Goal: Task Accomplishment & Management: Manage account settings

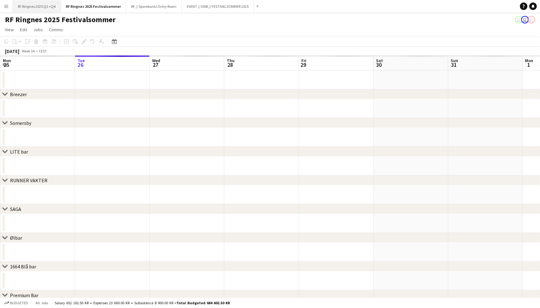
click at [29, 7] on button "RF Ringnes 2025 Q3 +Q4 Close" at bounding box center [37, 6] width 48 height 12
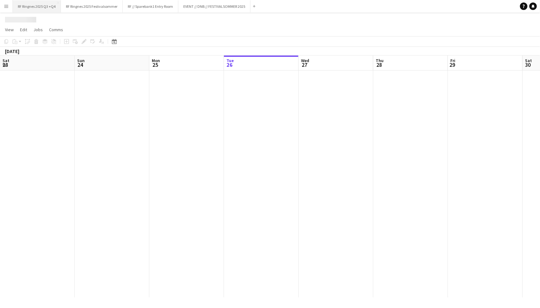
scroll to position [0, 149]
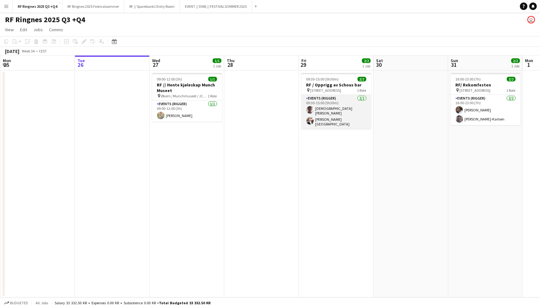
click at [319, 112] on app-card-role "Events (Rigger) 2/2 09:30-15:00 (5h30m) Christian Tohje Hans Torstein Lærum" at bounding box center [336, 112] width 70 height 34
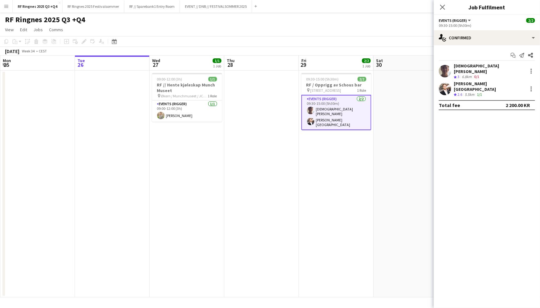
click at [444, 67] on app-user-avatar at bounding box center [445, 71] width 12 height 12
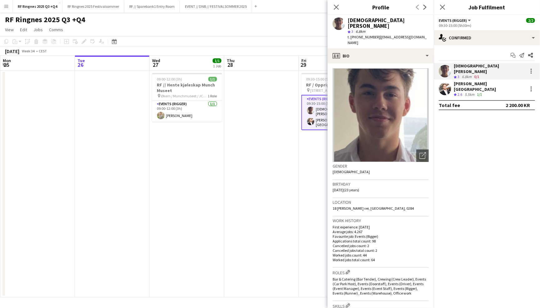
click at [444, 83] on app-user-avatar at bounding box center [445, 89] width 12 height 12
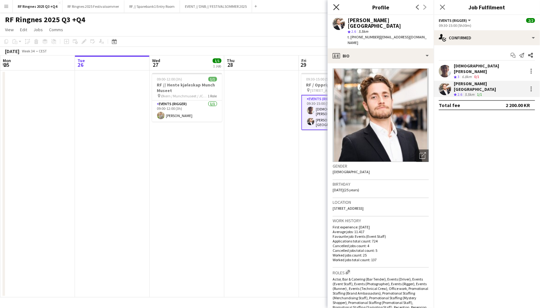
click at [336, 9] on icon "Close pop-in" at bounding box center [336, 7] width 6 height 6
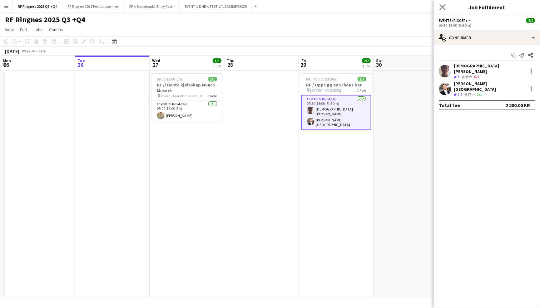
click at [439, 5] on app-icon "Close pop-in" at bounding box center [442, 7] width 9 height 9
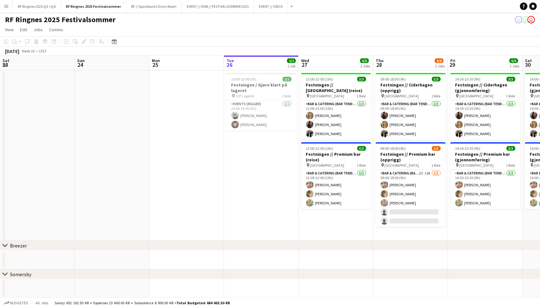
scroll to position [0, 163]
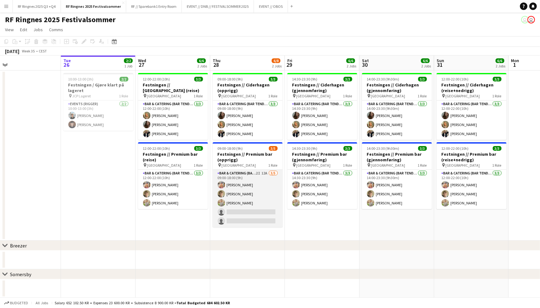
click at [248, 205] on app-card-role "Bar & Catering (Bar Tender) 2I 12A [DATE] 09:00-18:00 (9h) [PERSON_NAME] [PERSO…" at bounding box center [248, 198] width 70 height 57
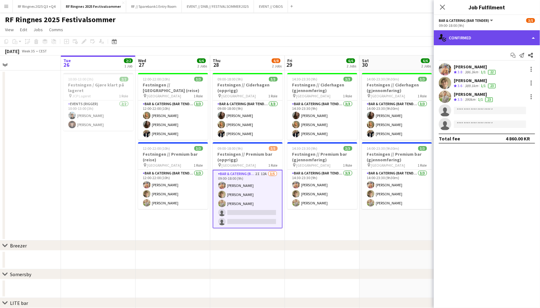
click at [459, 40] on div "single-neutral-actions-check-2 Confirmed" at bounding box center [487, 37] width 106 height 15
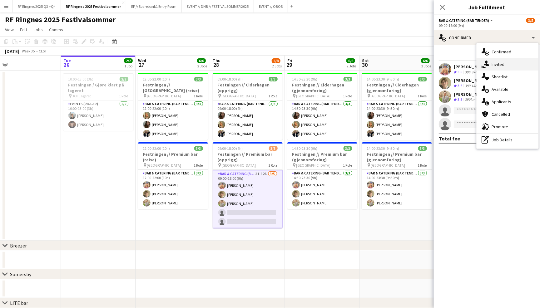
click at [502, 67] on div "single-neutral-actions-share-1 Invited" at bounding box center [508, 64] width 62 height 12
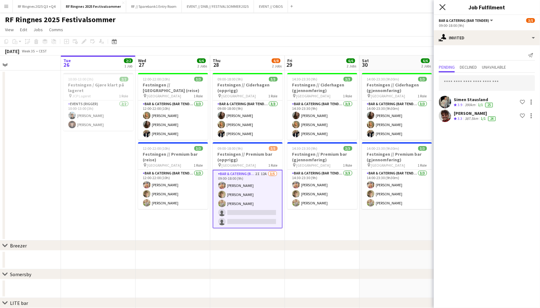
click at [443, 7] on icon "Close pop-in" at bounding box center [442, 7] width 6 height 6
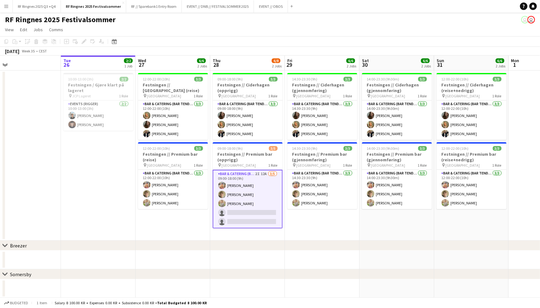
click at [443, 10] on app-navbar "Menu Boards Boards Boards All jobs Status Workforce Workforce My Workforce Recr…" at bounding box center [270, 6] width 540 height 12
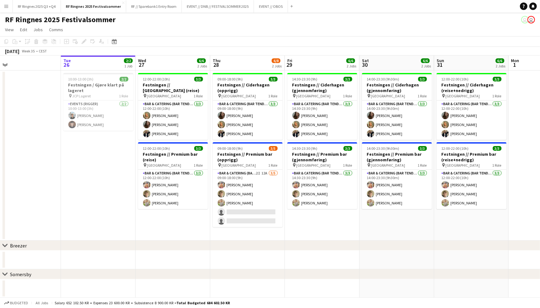
click at [7, 7] on app-icon "Menu" at bounding box center [6, 6] width 5 height 5
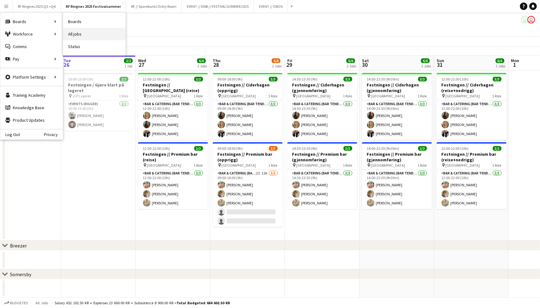
click at [70, 32] on link "All jobs" at bounding box center [94, 34] width 62 height 12
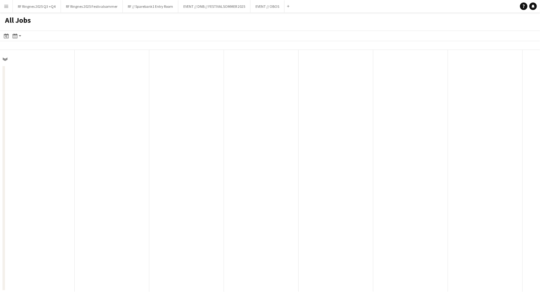
scroll to position [0, 149]
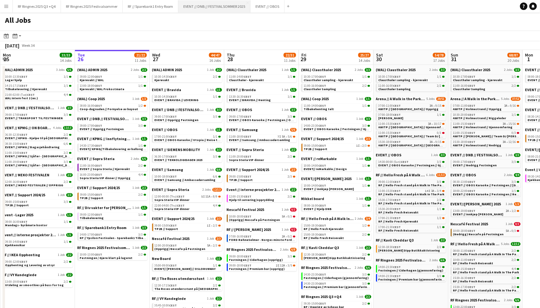
click at [232, 10] on button "EVENT // DNB // FESTIVALSOMMER 2025 Close" at bounding box center [214, 6] width 72 height 12
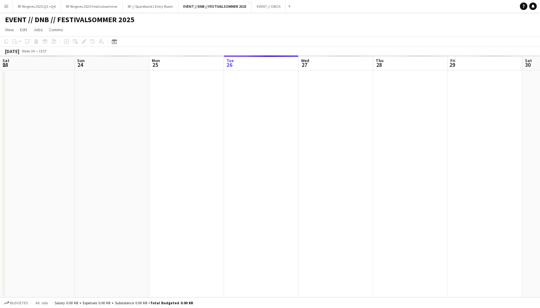
scroll to position [0, 149]
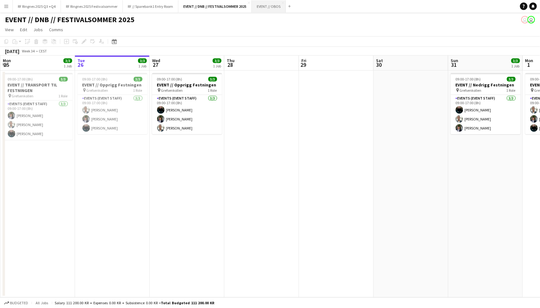
click at [274, 8] on button "EVENT // OBOS Close" at bounding box center [269, 6] width 34 height 12
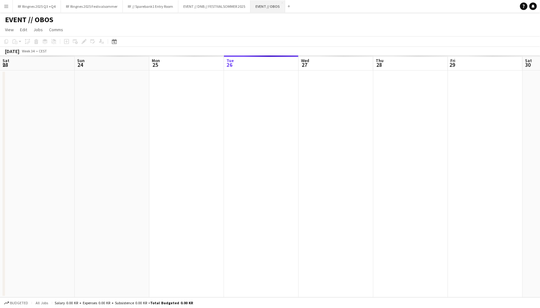
scroll to position [0, 149]
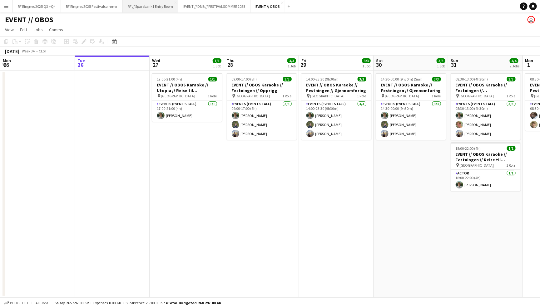
click at [152, 10] on button "RF // Sparebank1 Entry Room Close" at bounding box center [151, 6] width 56 height 12
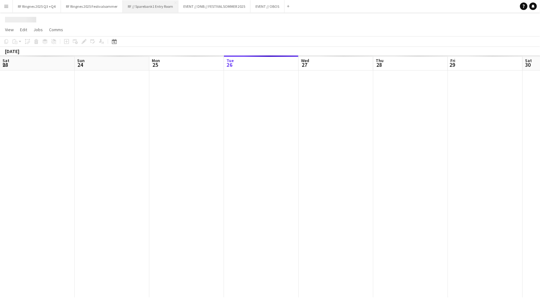
scroll to position [0, 149]
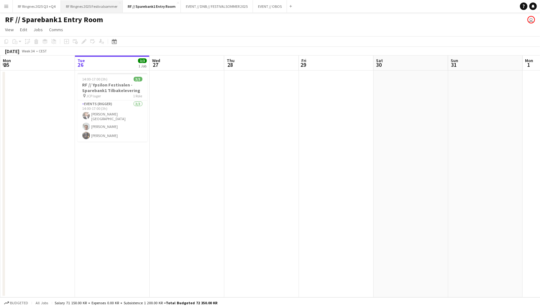
click at [95, 4] on button "RF Ringnes 2025 Festivalsommer Close" at bounding box center [92, 6] width 62 height 12
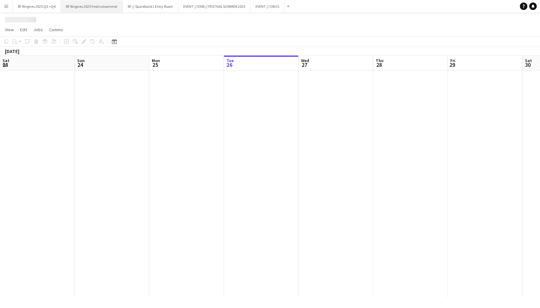
scroll to position [0, 149]
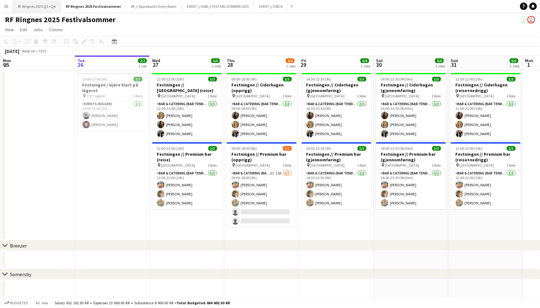
click at [42, 5] on button "RF Ringnes 2025 Q3 +Q4 Close" at bounding box center [37, 6] width 48 height 12
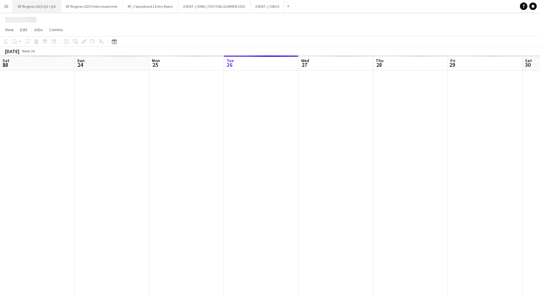
scroll to position [0, 149]
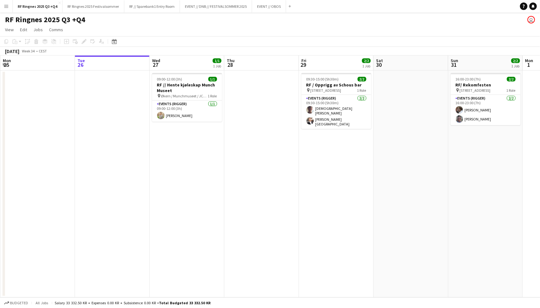
click at [0, 6] on button "Menu" at bounding box center [6, 6] width 12 height 12
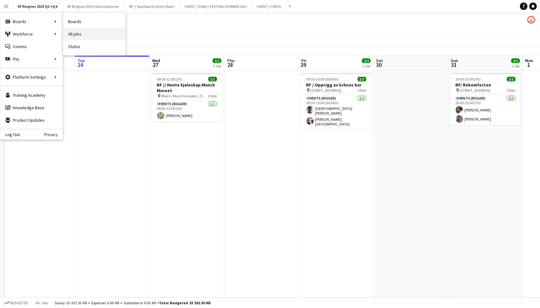
click at [72, 32] on link "All jobs" at bounding box center [94, 34] width 62 height 12
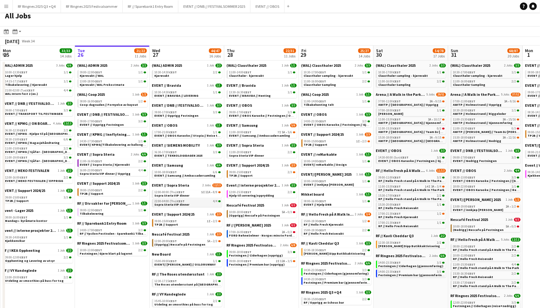
scroll to position [5, 0]
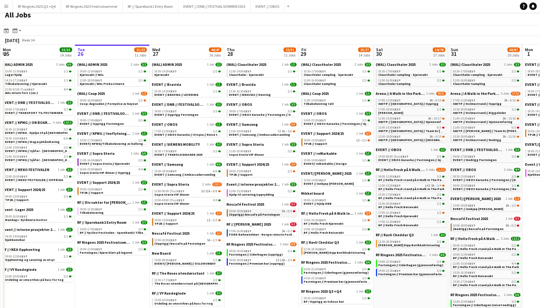
click at [239, 213] on span "(Opprigg) Nescafe på Festningen" at bounding box center [254, 215] width 51 height 4
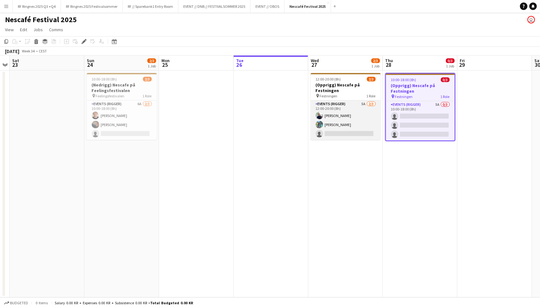
scroll to position [0, 289]
click at [325, 117] on app-card-role "Events (Rigger) 5A 2/3 12:00-20:00 (8h) Erlend Holm eirik nypan kloosterman sin…" at bounding box center [346, 120] width 70 height 39
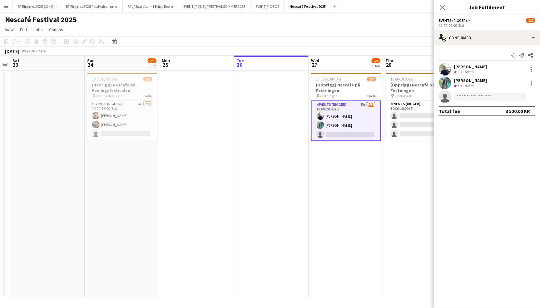
click at [448, 69] on app-user-avatar at bounding box center [445, 69] width 12 height 12
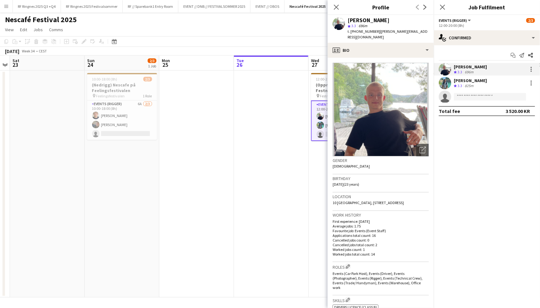
click at [447, 84] on app-user-avatar at bounding box center [445, 83] width 12 height 12
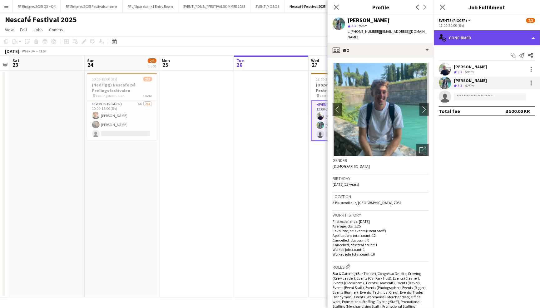
click at [467, 40] on div "single-neutral-actions-check-2 Confirmed" at bounding box center [487, 37] width 106 height 15
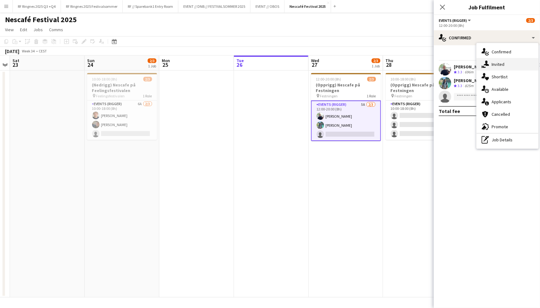
click at [501, 63] on div "single-neutral-actions-share-1 Invited" at bounding box center [508, 64] width 62 height 12
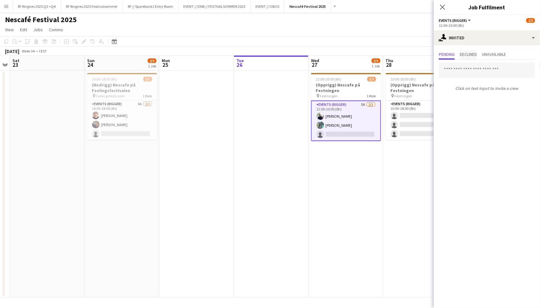
click at [476, 55] on span "Declined" at bounding box center [468, 54] width 17 height 4
click at [495, 52] on span "Unavailable" at bounding box center [494, 54] width 24 height 4
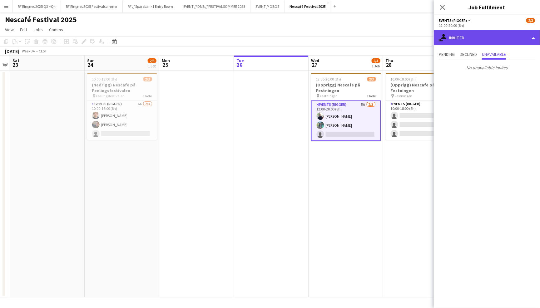
click at [483, 37] on div "single-neutral-actions-share-1 Invited" at bounding box center [487, 37] width 106 height 15
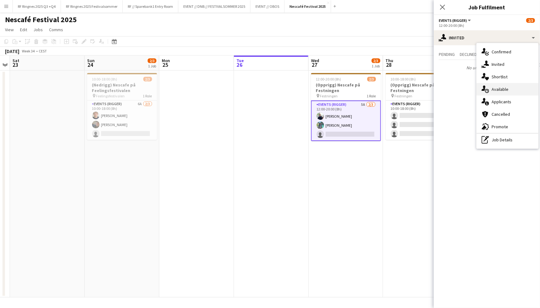
click at [509, 91] on div "single-neutral-actions-upload Available" at bounding box center [508, 89] width 62 height 12
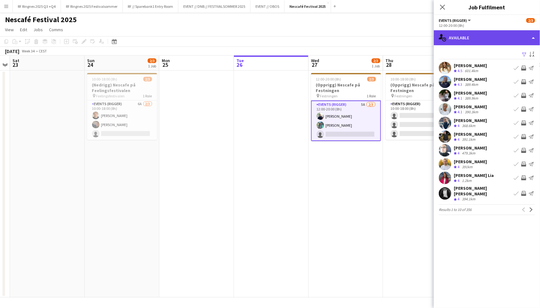
click at [486, 42] on div "single-neutral-actions-upload Available" at bounding box center [487, 37] width 106 height 15
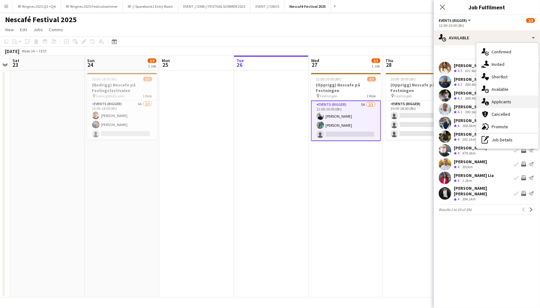
click at [509, 97] on div "single-neutral-actions-information Applicants" at bounding box center [508, 102] width 62 height 12
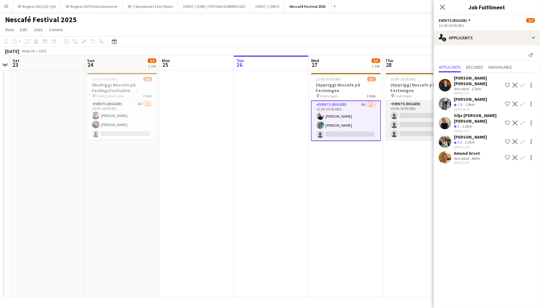
click at [404, 131] on app-card-role "Events (Rigger) 5A 0/3 10:00-18:00 (8h) single-neutral-actions single-neutral-a…" at bounding box center [421, 120] width 70 height 39
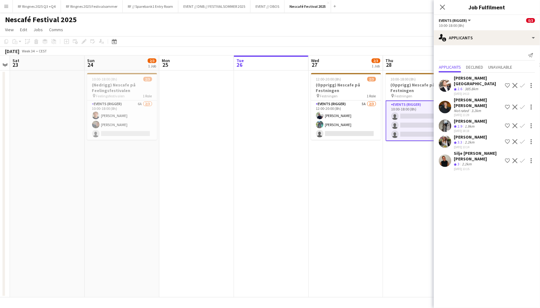
click at [394, 44] on app-toolbar "Copy Paste Paste Command V Paste with crew Command Shift V Paste linked Job Del…" at bounding box center [270, 41] width 540 height 11
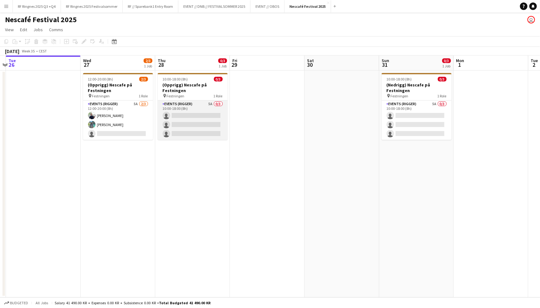
scroll to position [0, 219]
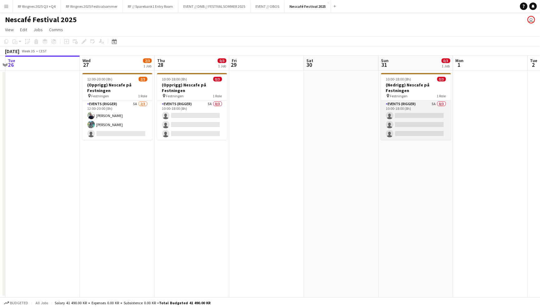
click at [430, 120] on app-card-role "Events (Rigger) 5A 0/3 10:00-18:00 (8h) single-neutral-actions single-neutral-a…" at bounding box center [416, 120] width 70 height 39
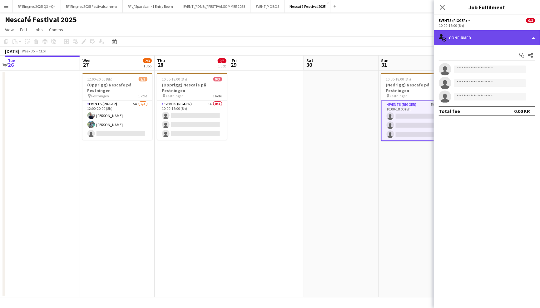
click at [461, 41] on div "single-neutral-actions-check-2 Confirmed" at bounding box center [487, 37] width 106 height 15
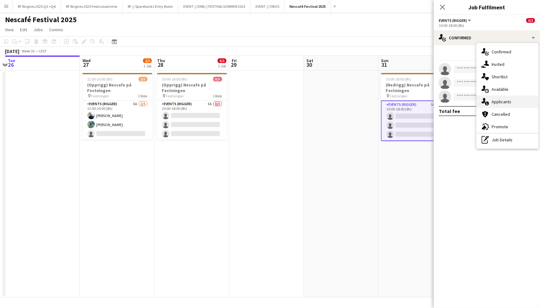
click at [506, 99] on div "single-neutral-actions-information Applicants" at bounding box center [508, 102] width 62 height 12
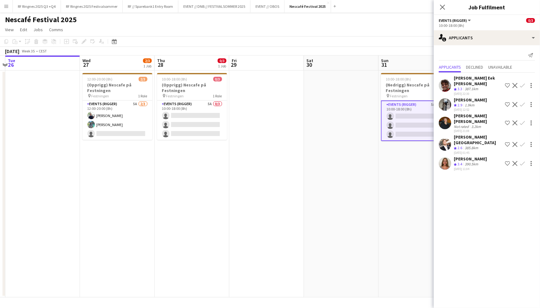
click at [418, 22] on div "Nescafé Festival 2025 user" at bounding box center [270, 18] width 540 height 12
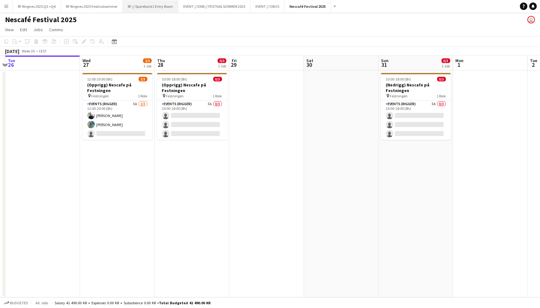
click at [151, 10] on button "RF // Sparebank1 Entry Room Close" at bounding box center [151, 6] width 56 height 12
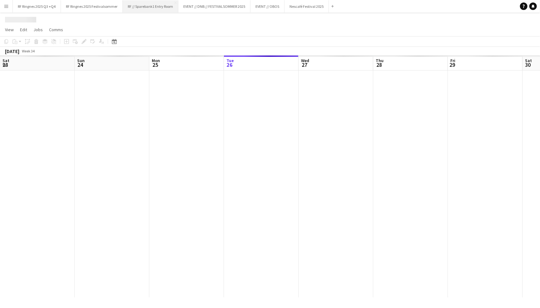
scroll to position [0, 149]
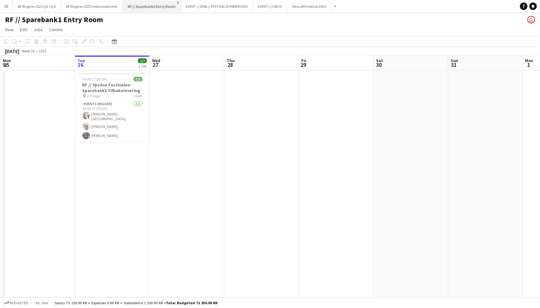
click at [177, 2] on app-icon "Close" at bounding box center [178, 3] width 2 height 2
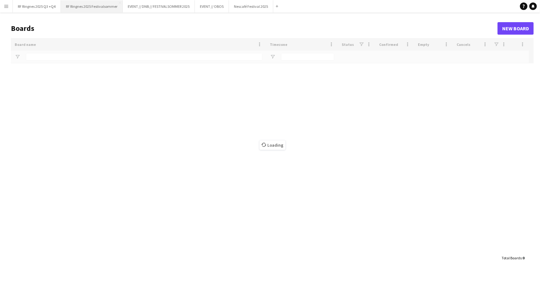
type input "*******"
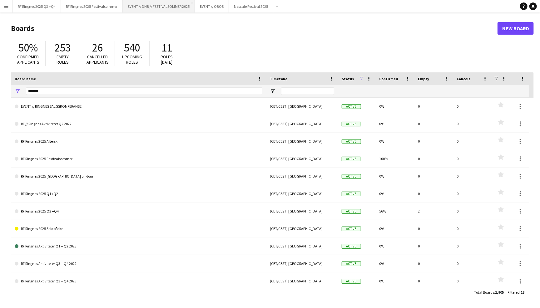
click at [181, 9] on button "EVENT // DNB // FESTIVALSOMMER 2025 Close" at bounding box center [159, 6] width 72 height 12
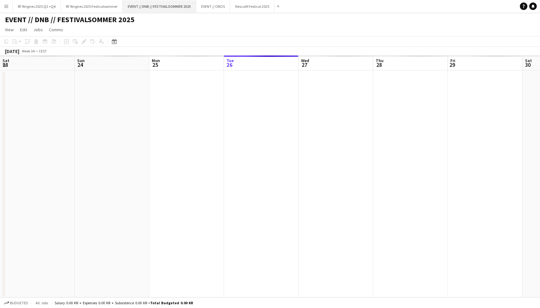
scroll to position [0, 149]
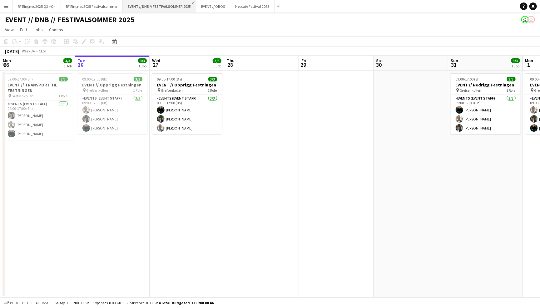
click at [192, 3] on app-icon "Close" at bounding box center [193, 3] width 2 height 2
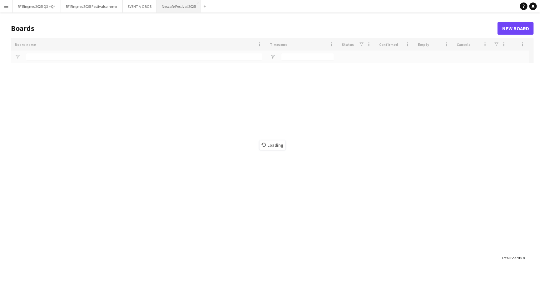
type input "*******"
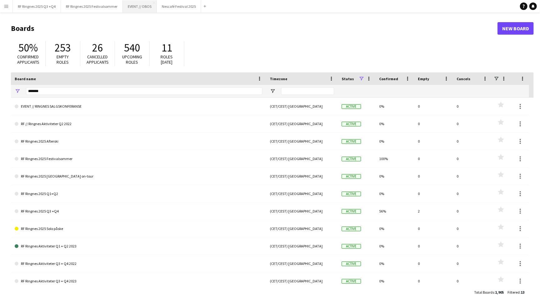
click at [142, 9] on button "EVENT // OBOS Close" at bounding box center [140, 6] width 34 height 12
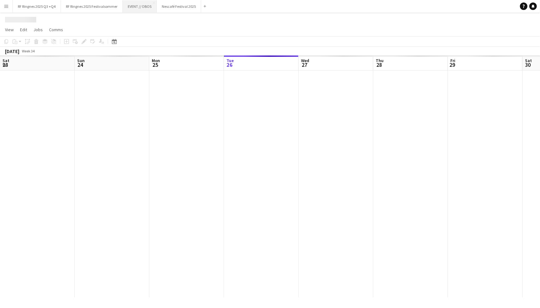
scroll to position [0, 149]
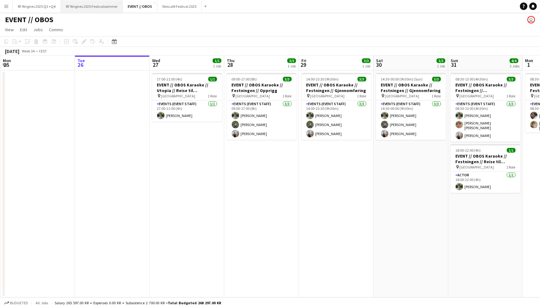
click at [103, 9] on button "RF Ringnes 2025 Festivalsommer Close" at bounding box center [92, 6] width 62 height 12
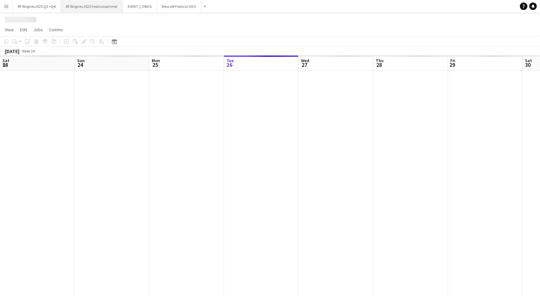
scroll to position [0, 149]
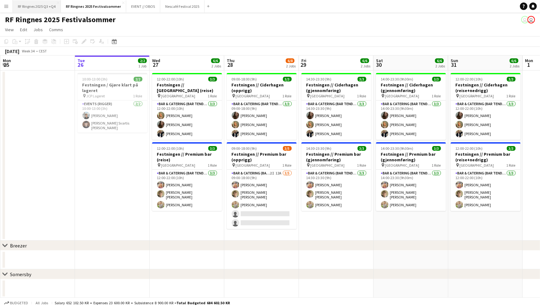
click at [50, 1] on button "RF Ringnes 2025 Q3 +Q4 Close" at bounding box center [37, 6] width 48 height 12
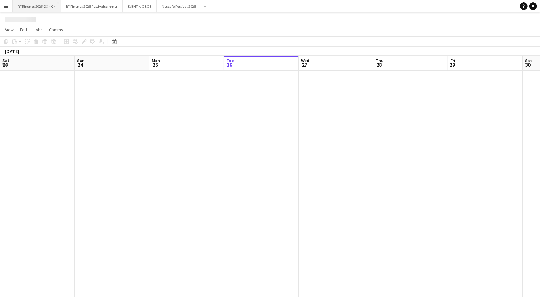
scroll to position [0, 149]
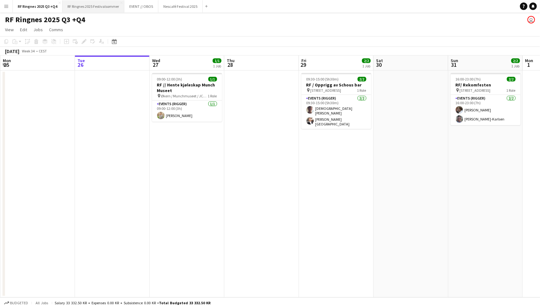
click at [76, 12] on button "RF Ringnes 2025 Festivalsommer Close" at bounding box center [93, 6] width 62 height 12
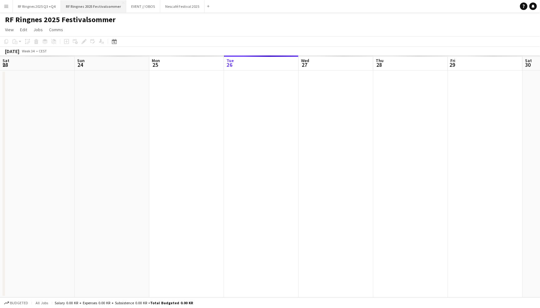
scroll to position [0, 149]
